Goal: Task Accomplishment & Management: Manage account settings

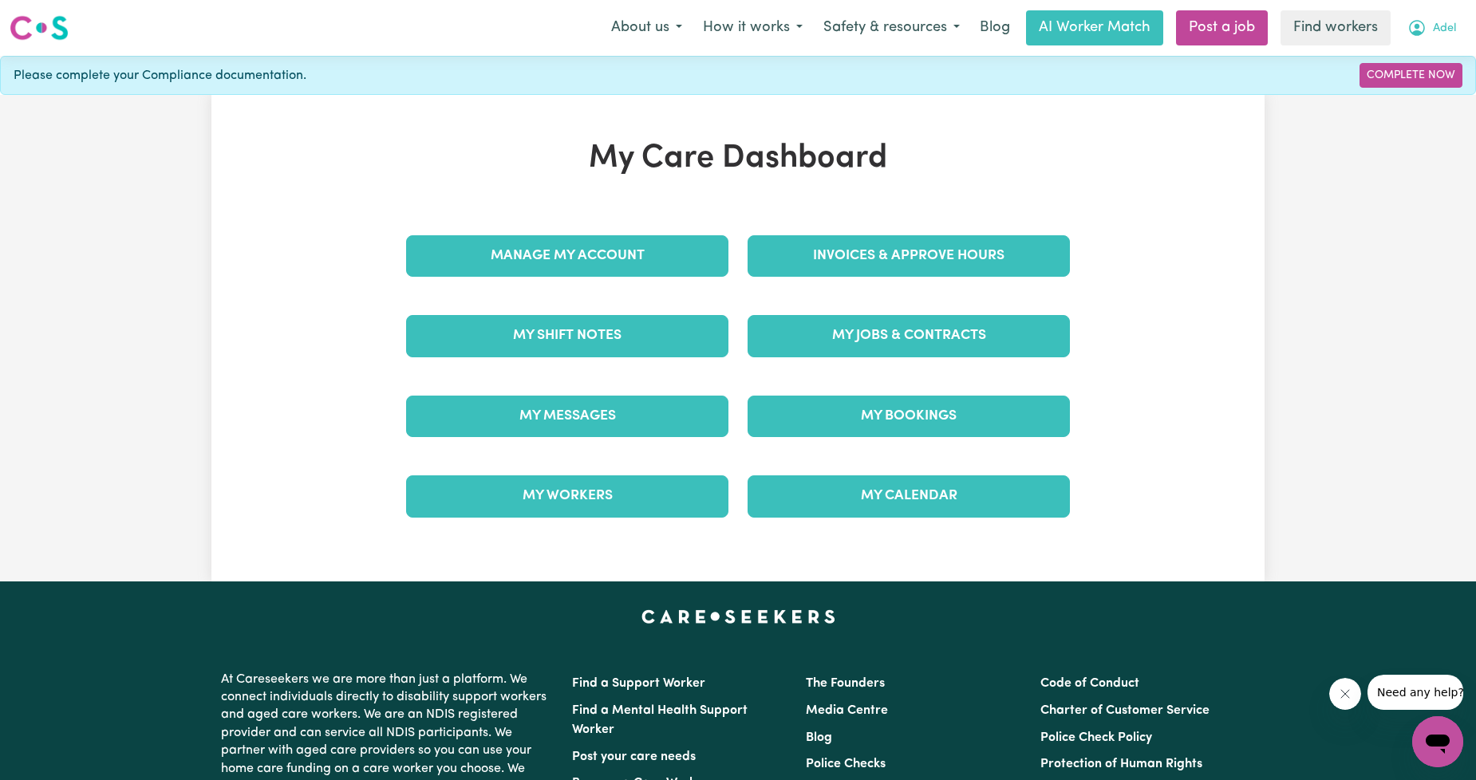
click at [1424, 37] on icon "My Account" at bounding box center [1416, 27] width 19 height 19
click at [1402, 88] on link "Logout" at bounding box center [1402, 92] width 126 height 30
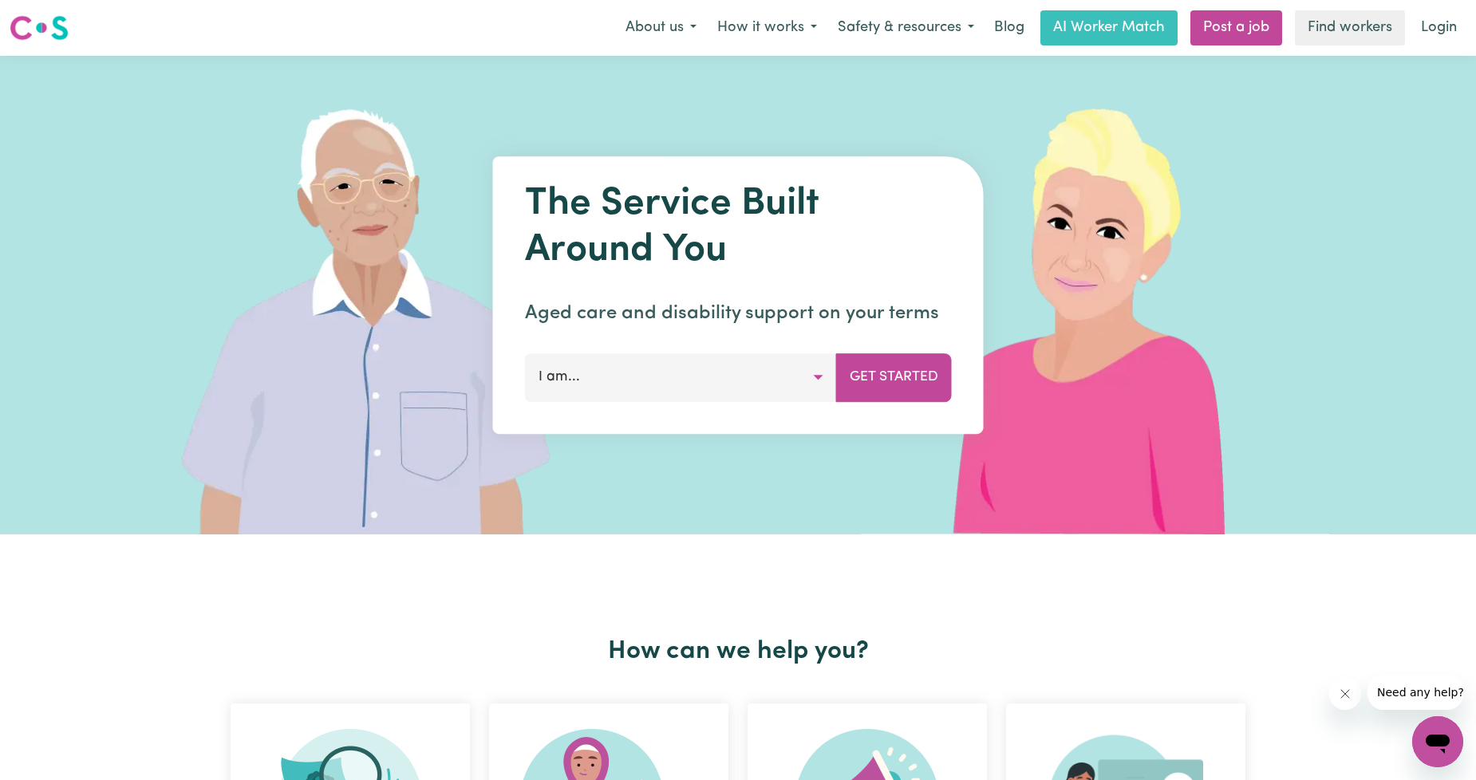
click at [1445, 30] on link "Login" at bounding box center [1438, 27] width 55 height 35
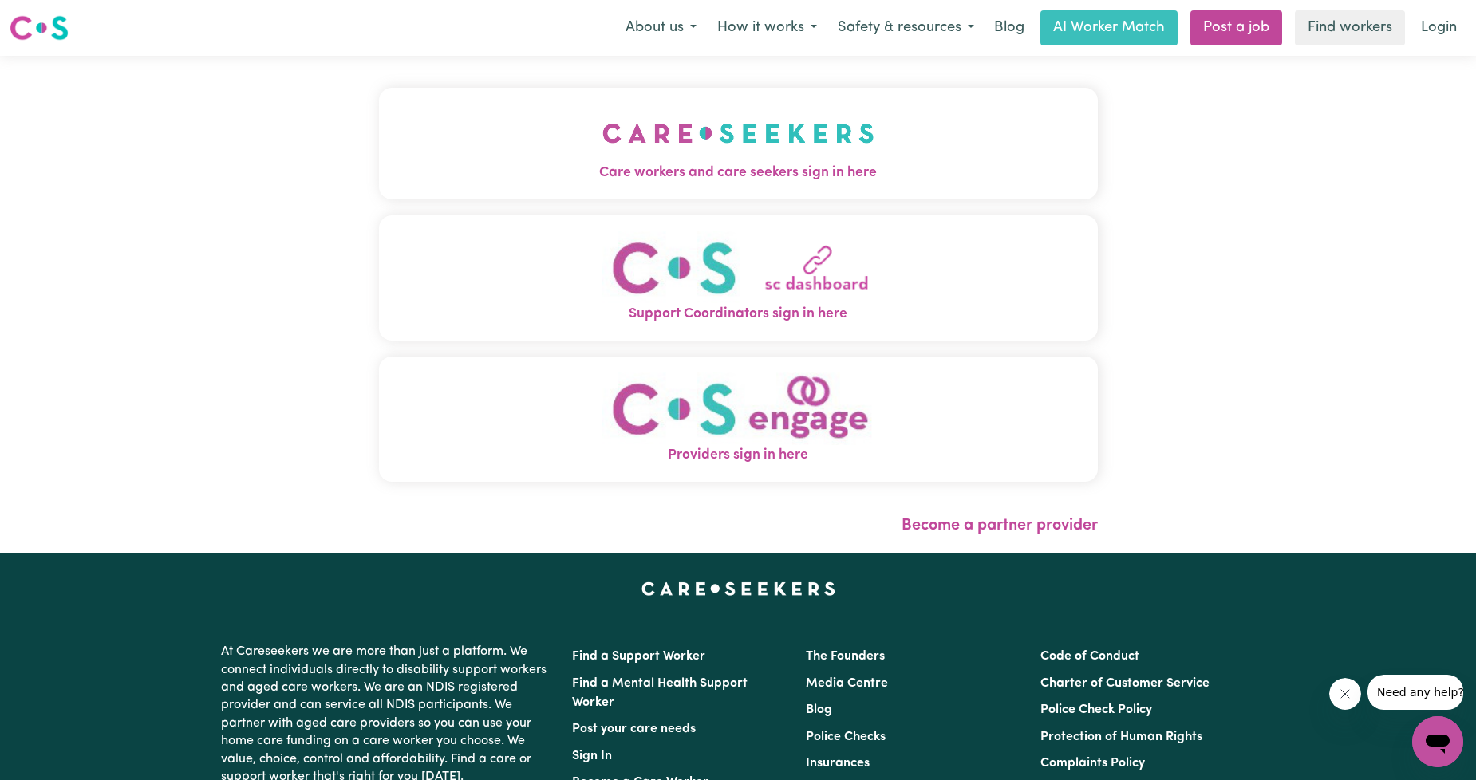
click at [810, 139] on img "Care workers and care seekers sign in here" at bounding box center [738, 133] width 272 height 59
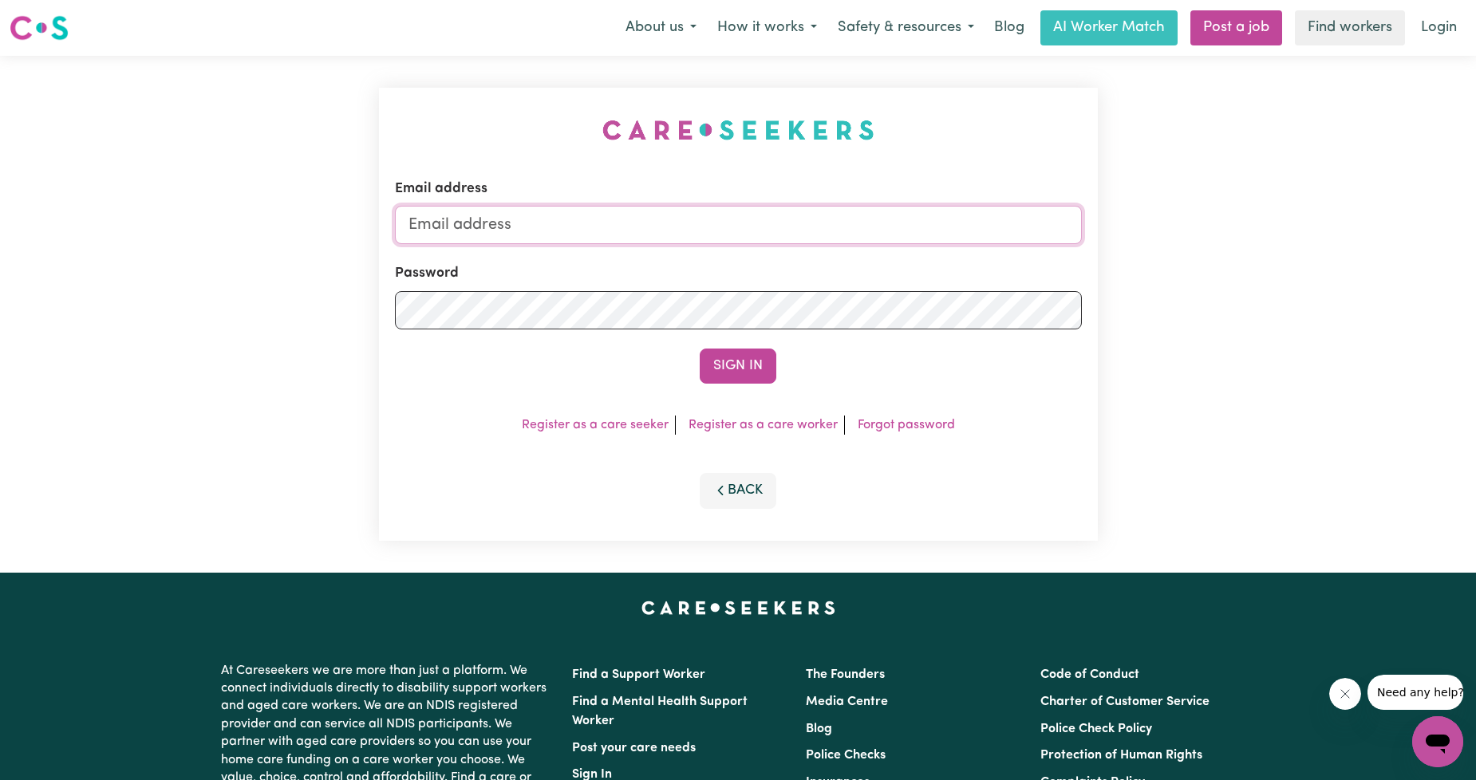
click at [753, 217] on input "Email address" at bounding box center [738, 225] width 687 height 38
drag, startPoint x: 490, startPoint y: 224, endPoint x: 830, endPoint y: 232, distance: 339.9
click at [819, 236] on input "[EMAIL_ADDRESS][PERSON_NAME][DOMAIN_NAME]" at bounding box center [738, 225] width 687 height 38
type input "superuser~[EMAIL_ADDRESS][DOMAIN_NAME]"
click at [745, 361] on button "Sign In" at bounding box center [738, 366] width 77 height 35
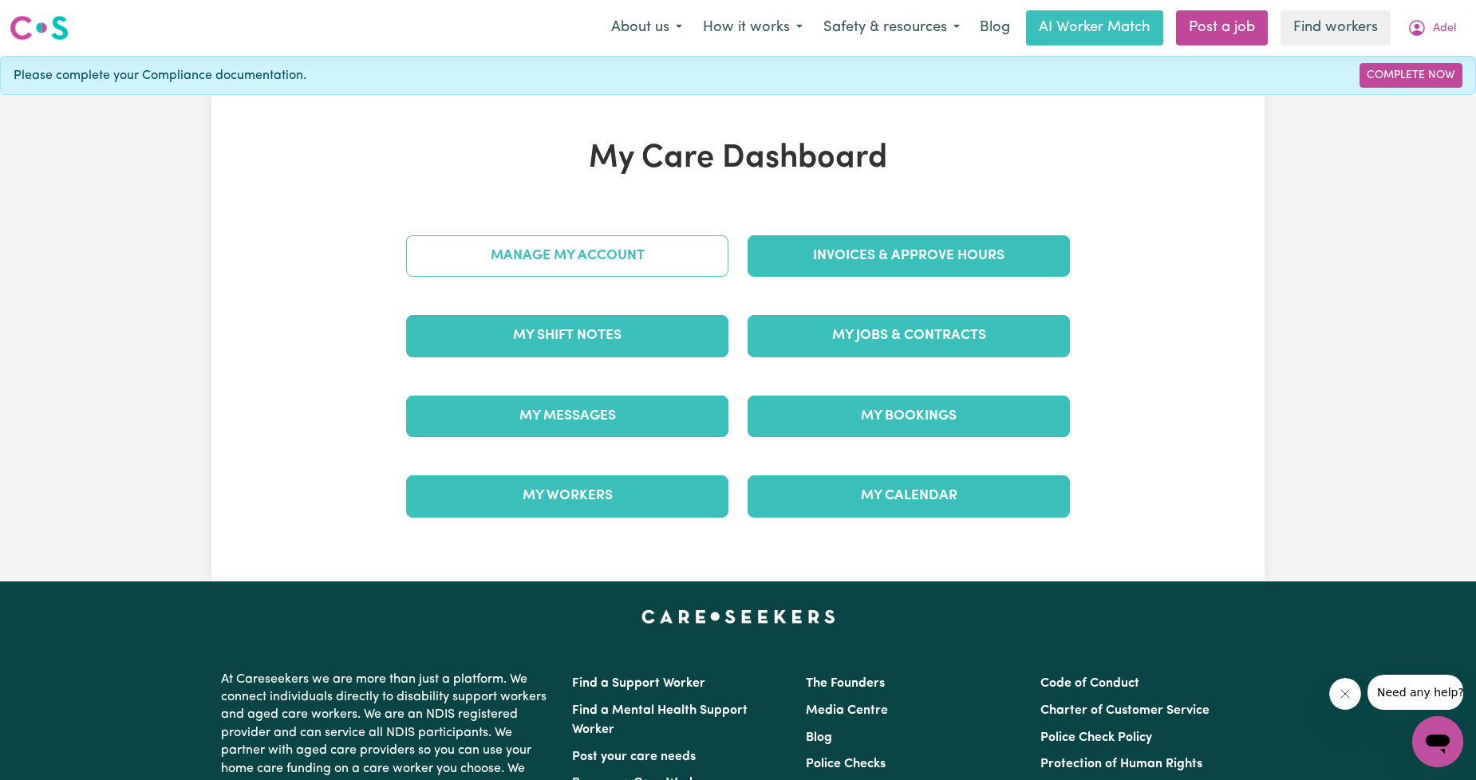
click at [633, 258] on link "Manage My Account" at bounding box center [567, 255] width 322 height 41
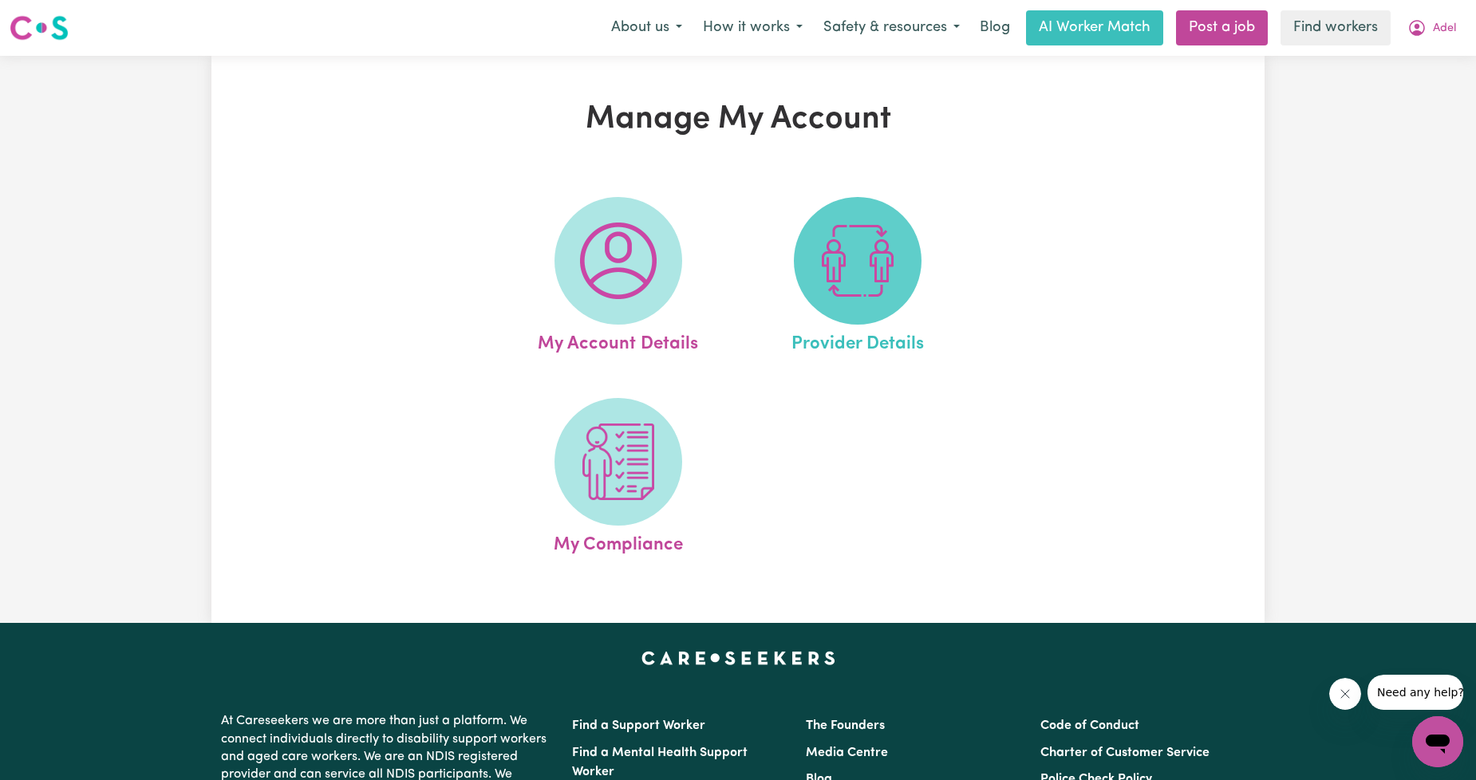
click at [870, 228] on img at bounding box center [857, 261] width 77 height 77
select select "NDIS_FUNDING_PLAN_MANAGED"
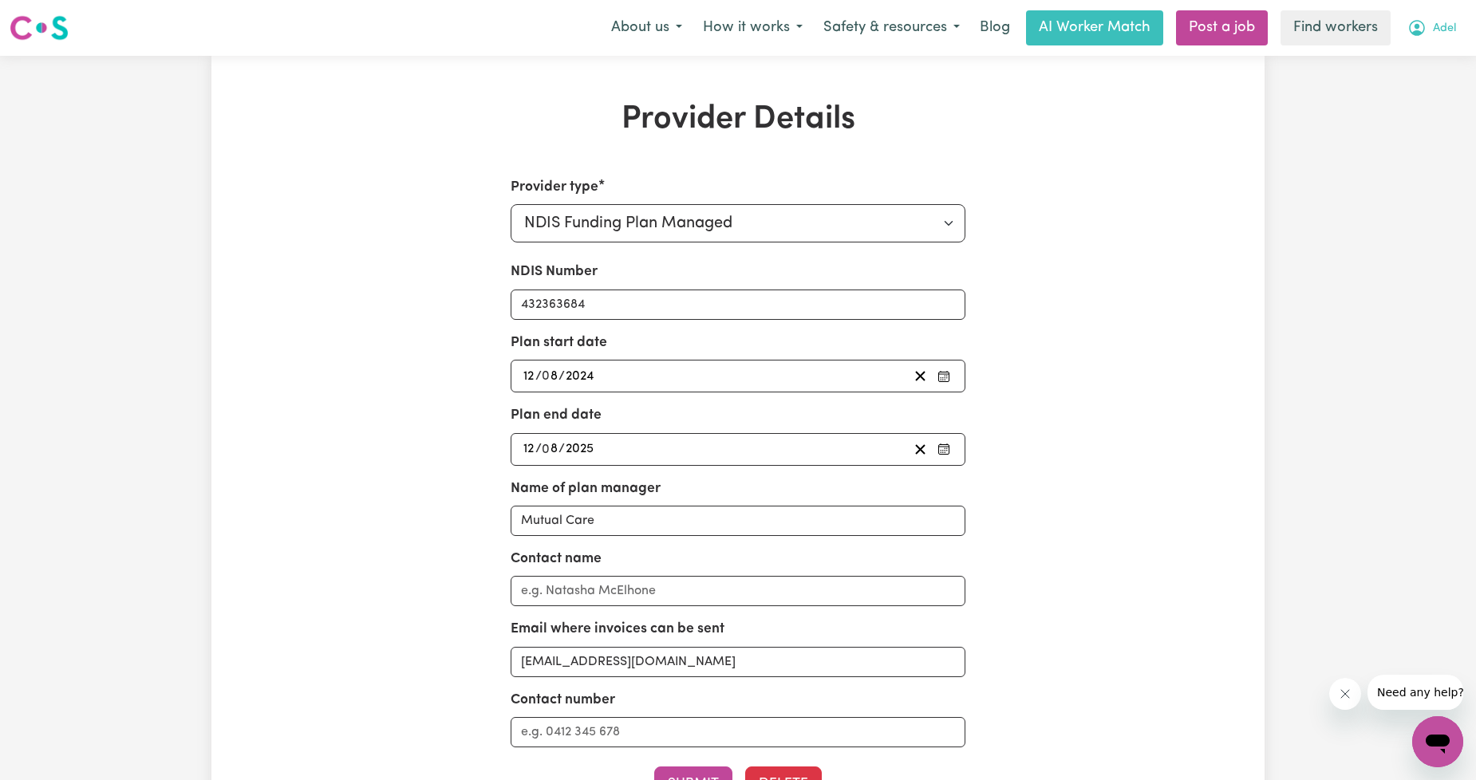
click at [1428, 25] on button "Adel" at bounding box center [1431, 28] width 69 height 34
click at [1401, 84] on link "Logout" at bounding box center [1402, 92] width 126 height 30
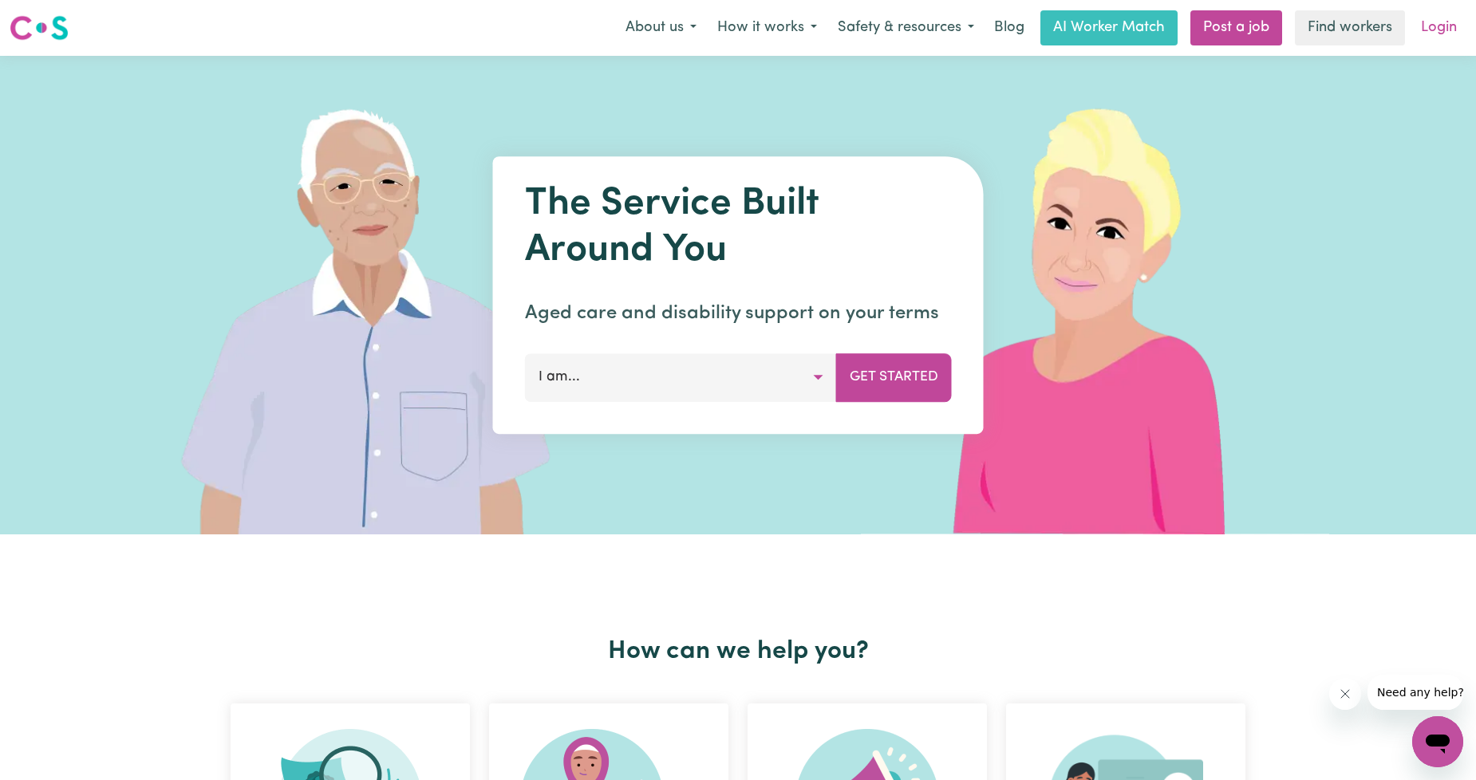
click at [1437, 32] on link "Login" at bounding box center [1438, 27] width 55 height 35
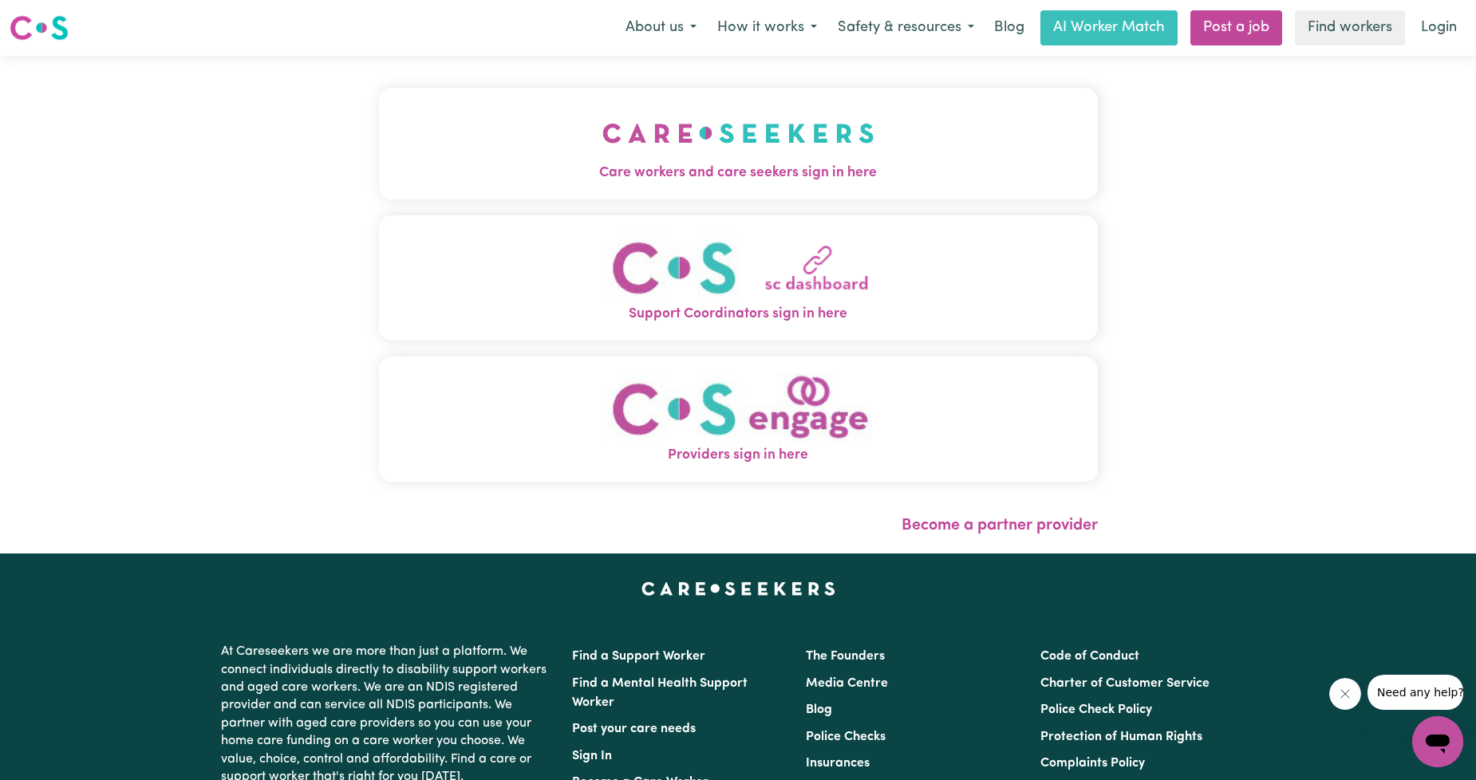
click at [602, 156] on img "Care workers and care seekers sign in here" at bounding box center [738, 133] width 272 height 59
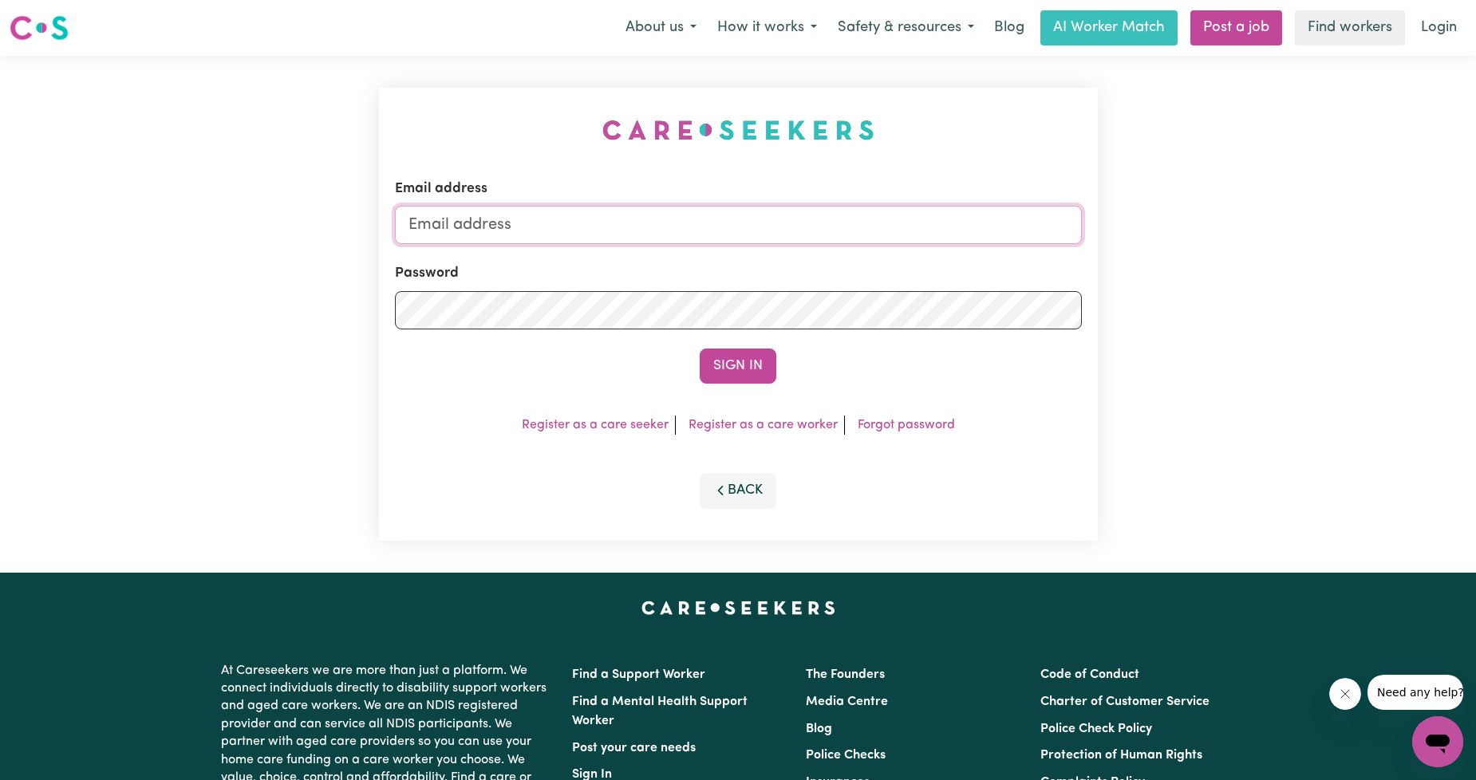
click at [595, 234] on input "Email address" at bounding box center [738, 225] width 687 height 38
drag, startPoint x: 490, startPoint y: 227, endPoint x: 830, endPoint y: 206, distance: 340.5
click at [830, 206] on input "[EMAIL_ADDRESS][PERSON_NAME][DOMAIN_NAME]" at bounding box center [738, 225] width 687 height 38
type input "superuser~[EMAIL_ADDRESS][DOMAIN_NAME]"
click at [759, 361] on button "Sign In" at bounding box center [738, 366] width 77 height 35
